Goal: Task Accomplishment & Management: Use online tool/utility

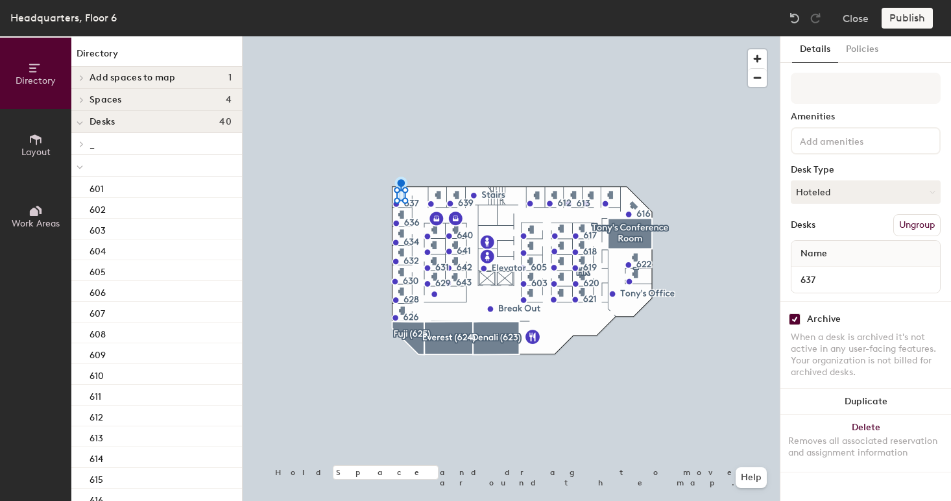
click at [794, 319] on input "checkbox" at bounding box center [794, 319] width 12 height 12
checkbox input "false"
click at [830, 187] on button "Hoteled" at bounding box center [865, 191] width 150 height 23
click at [832, 229] on div "Assigned" at bounding box center [856, 231] width 130 height 19
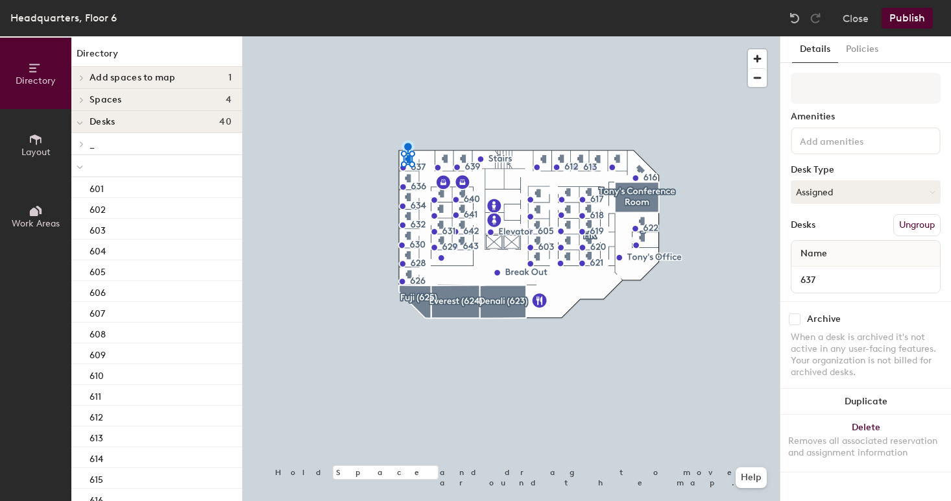
click at [906, 14] on button "Publish" at bounding box center [906, 18] width 51 height 21
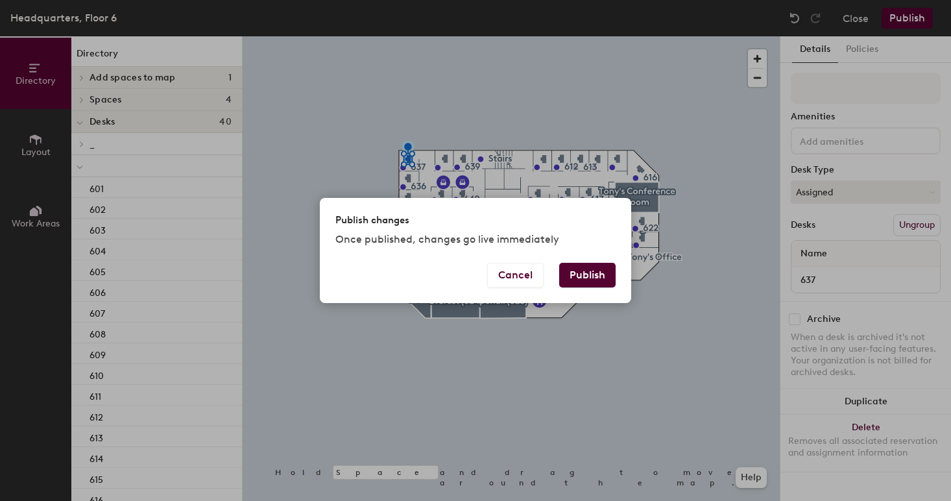
click at [592, 272] on button "Publish" at bounding box center [587, 275] width 56 height 25
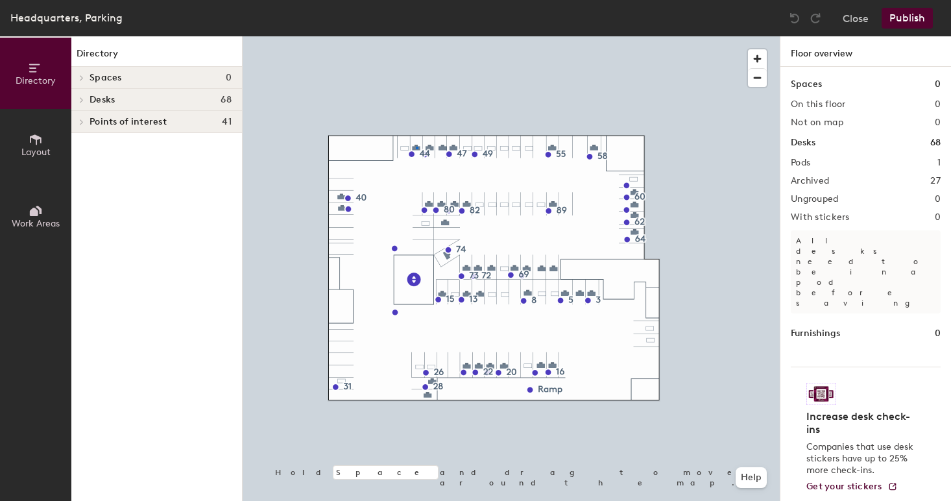
click at [416, 36] on div at bounding box center [511, 36] width 537 height 0
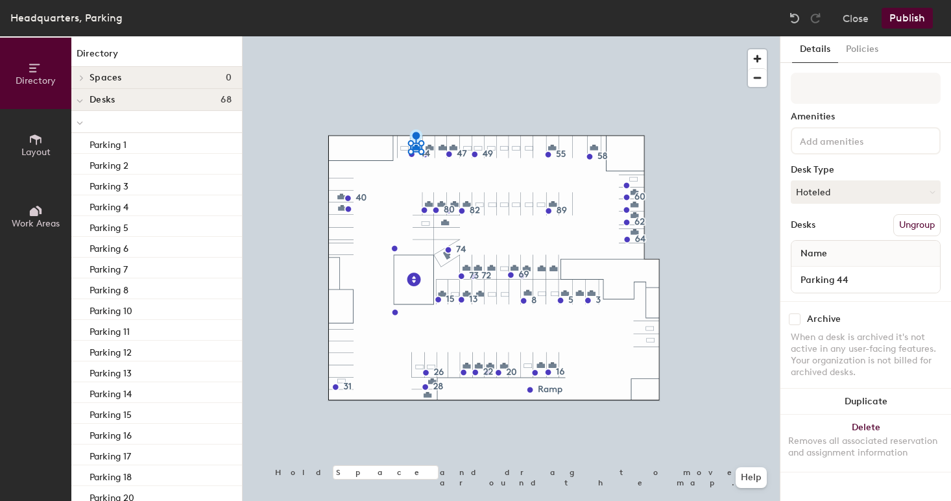
click at [794, 322] on input "checkbox" at bounding box center [794, 319] width 12 height 12
checkbox input "true"
click at [903, 24] on button "Publish" at bounding box center [906, 18] width 51 height 21
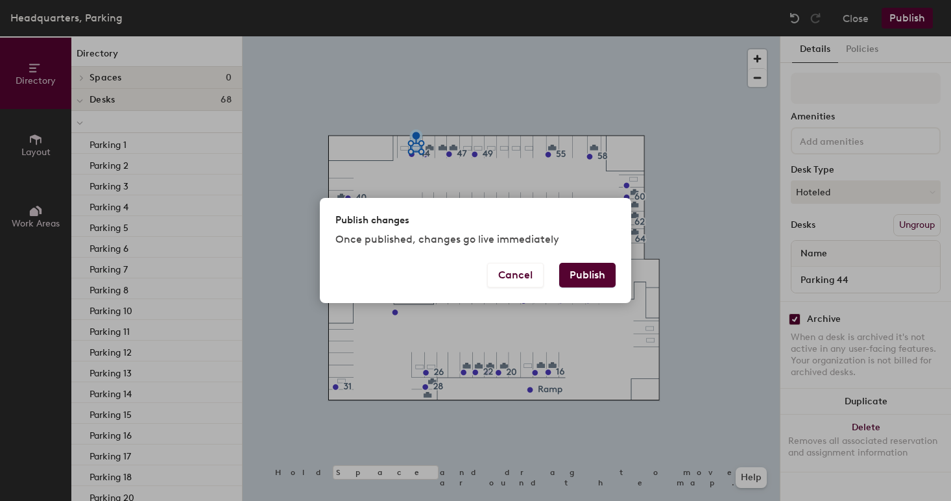
click at [582, 272] on button "Publish" at bounding box center [587, 275] width 56 height 25
